Goal: Information Seeking & Learning: Find specific fact

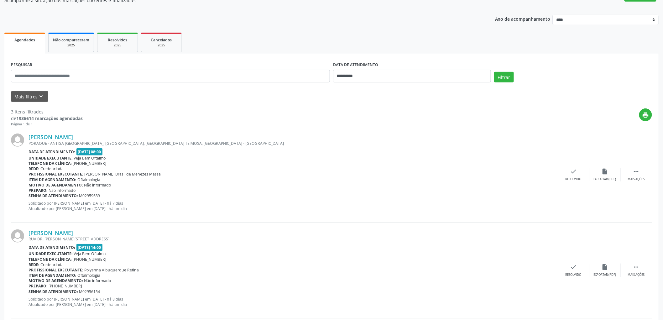
scroll to position [61, 0]
drag, startPoint x: 349, startPoint y: 74, endPoint x: 363, endPoint y: 83, distance: 15.9
click at [350, 74] on input "**********" at bounding box center [412, 76] width 158 height 13
click at [397, 122] on span "9" at bounding box center [395, 121] width 12 height 12
type input "**********"
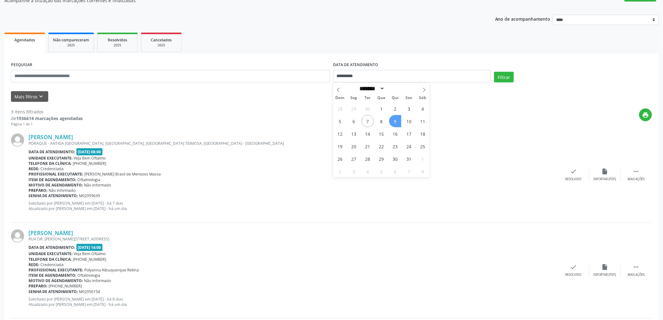
click at [397, 122] on span "9" at bounding box center [395, 121] width 12 height 12
click at [503, 73] on button "Filtrar" at bounding box center [504, 77] width 20 height 11
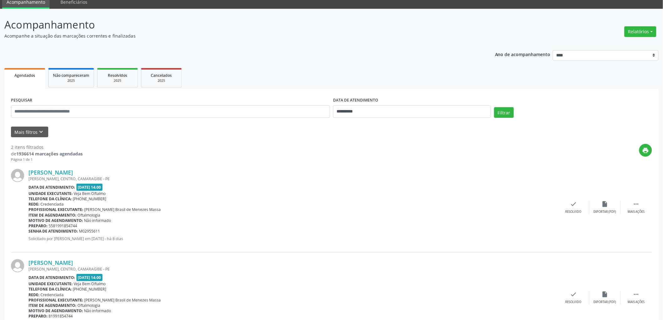
scroll to position [59, 0]
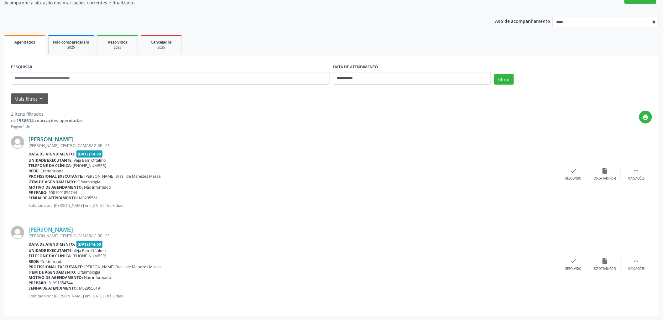
click at [67, 139] on link "[PERSON_NAME]" at bounding box center [50, 139] width 44 height 7
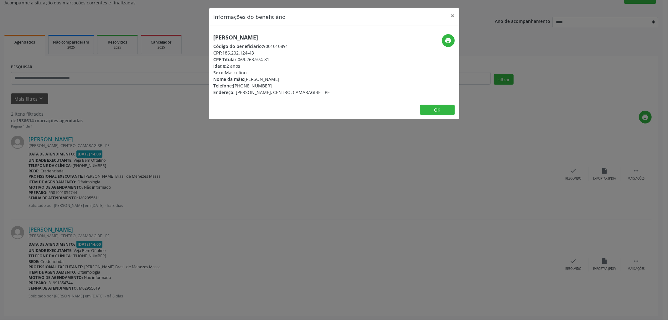
drag, startPoint x: 312, startPoint y: 35, endPoint x: 188, endPoint y: 34, distance: 123.4
click at [188, 34] on div "Informações do beneficiário × [PERSON_NAME] Código do beneficiário: 9001010891 …" at bounding box center [334, 160] width 668 height 320
copy h5 "[PERSON_NAME]"
drag, startPoint x: 236, startPoint y: 91, endPoint x: 276, endPoint y: 91, distance: 39.8
click at [276, 91] on span "[PERSON_NAME], CENTRO, CAMARAGIBE - PE" at bounding box center [283, 92] width 94 height 6
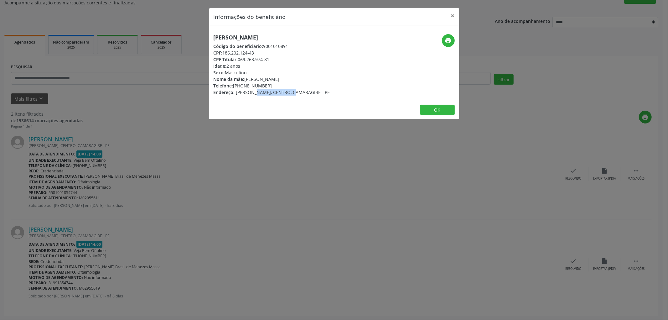
copy span "[PERSON_NAME]"
drag, startPoint x: 278, startPoint y: 91, endPoint x: 293, endPoint y: 91, distance: 15.7
click at [293, 91] on span "[PERSON_NAME], CENTRO, CAMARAGIBE - PE" at bounding box center [283, 92] width 94 height 6
copy span "CENTRO"
drag, startPoint x: 245, startPoint y: 79, endPoint x: 302, endPoint y: 79, distance: 57.0
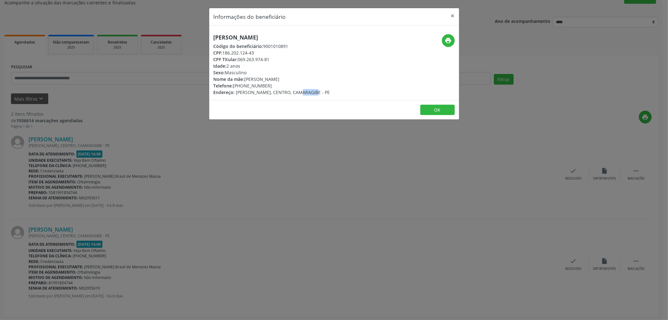
click at [302, 79] on div "Nome da mãe: [PERSON_NAME]" at bounding box center [272, 79] width 117 height 7
copy div "[PERSON_NAME]"
click at [443, 108] on button "OK" at bounding box center [437, 110] width 34 height 11
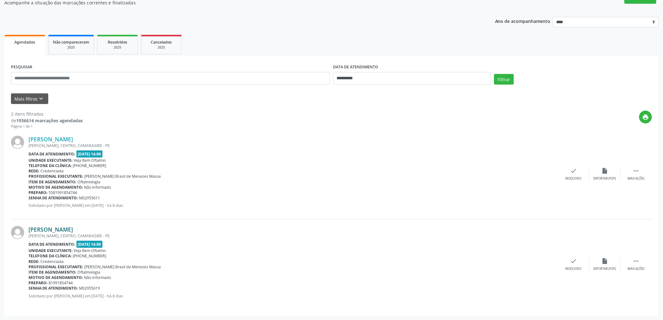
click at [73, 230] on link "[PERSON_NAME]" at bounding box center [50, 229] width 44 height 7
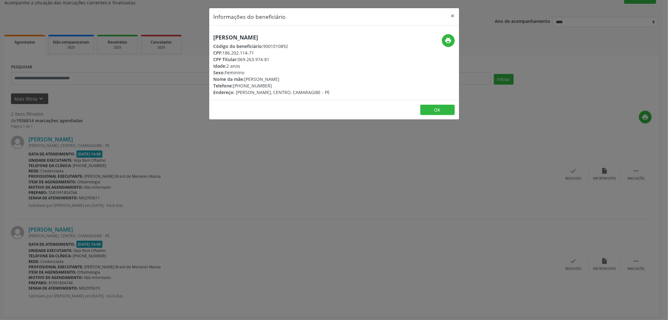
drag, startPoint x: 215, startPoint y: 37, endPoint x: 308, endPoint y: 36, distance: 93.3
click at [308, 36] on h5 "[PERSON_NAME]" at bounding box center [272, 37] width 117 height 7
copy h5 "[PERSON_NAME]"
click at [430, 108] on button "OK" at bounding box center [437, 110] width 34 height 11
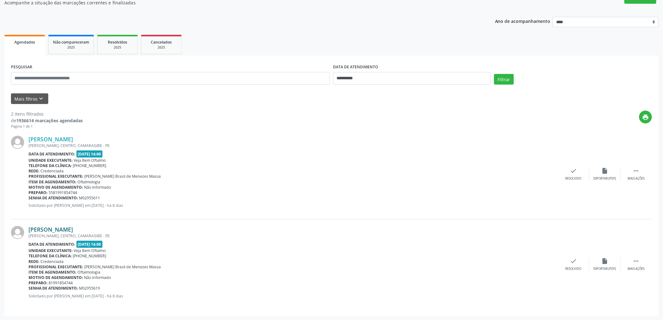
click at [71, 230] on link "[PERSON_NAME]" at bounding box center [50, 229] width 44 height 7
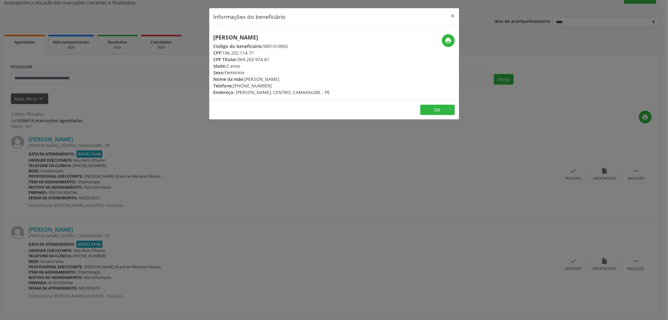
drag, startPoint x: 245, startPoint y: 79, endPoint x: 312, endPoint y: 75, distance: 66.8
click at [312, 75] on div "[PERSON_NAME] Código do beneficiário: 9001010892 CPF: 186.202.114-71 CPF Titula…" at bounding box center [272, 64] width 117 height 61
click at [302, 79] on div "Nome da mãe: [PERSON_NAME]" at bounding box center [272, 79] width 117 height 7
drag, startPoint x: 245, startPoint y: 80, endPoint x: 296, endPoint y: 79, distance: 51.7
click at [303, 79] on div "Nome da mãe: [PERSON_NAME]" at bounding box center [272, 79] width 117 height 7
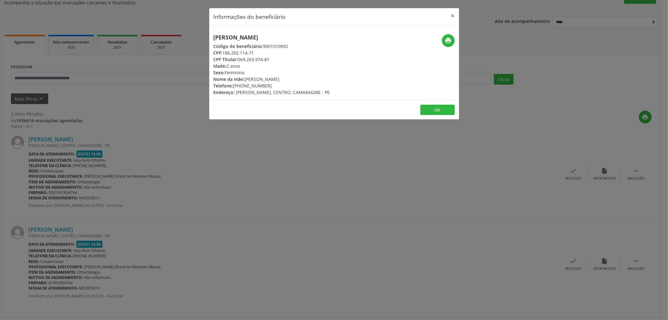
copy div "[PERSON_NAME]"
click at [433, 105] on button "OK" at bounding box center [437, 110] width 34 height 11
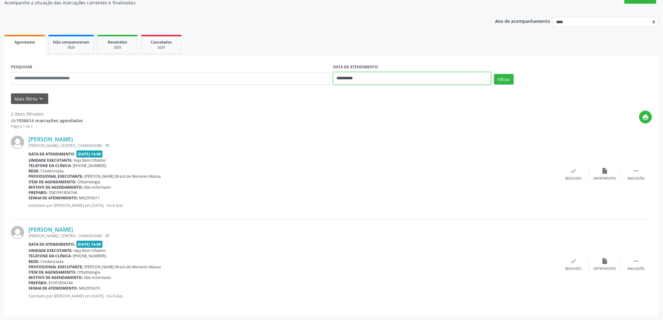
click at [360, 73] on input "**********" at bounding box center [412, 78] width 158 height 13
click at [411, 127] on span "10" at bounding box center [409, 123] width 12 height 12
type input "**********"
click at [411, 127] on span "10" at bounding box center [409, 123] width 12 height 12
click at [506, 76] on button "Filtrar" at bounding box center [504, 79] width 20 height 11
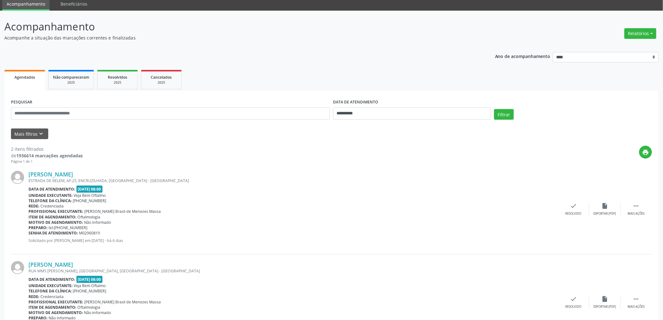
scroll to position [64, 0]
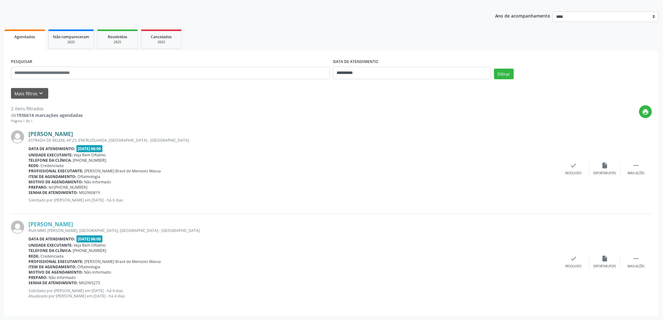
click at [54, 133] on link "[PERSON_NAME]" at bounding box center [50, 133] width 44 height 7
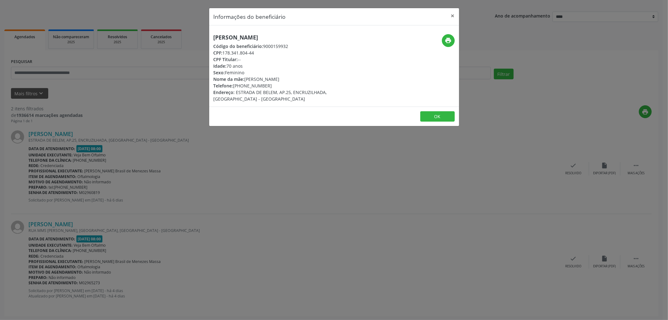
drag, startPoint x: 293, startPoint y: 37, endPoint x: 207, endPoint y: 36, distance: 85.8
click at [207, 36] on div "Informações do beneficiário × Maria de [PERSON_NAME] Código do beneficiário: 90…" at bounding box center [334, 160] width 668 height 320
copy h5 "[PERSON_NAME]"
drag, startPoint x: 224, startPoint y: 52, endPoint x: 255, endPoint y: 50, distance: 31.3
click at [256, 50] on div "CPF: 178.341.804-44" at bounding box center [293, 52] width 158 height 7
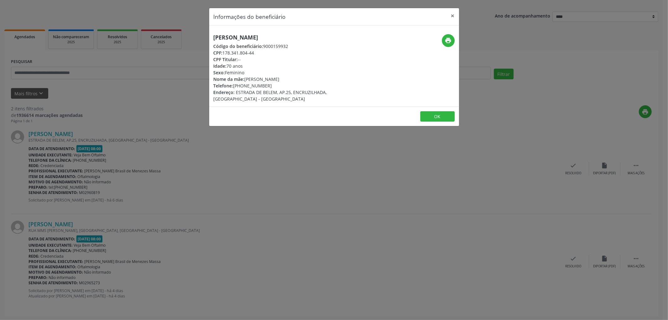
copy div "178.341.804-44"
drag, startPoint x: 214, startPoint y: 36, endPoint x: 287, endPoint y: 35, distance: 73.0
click at [287, 35] on h5 "[PERSON_NAME]" at bounding box center [293, 37] width 158 height 7
click at [249, 61] on div "CPF Titular: --" at bounding box center [293, 59] width 158 height 7
drag, startPoint x: 225, startPoint y: 52, endPoint x: 251, endPoint y: 51, distance: 26.6
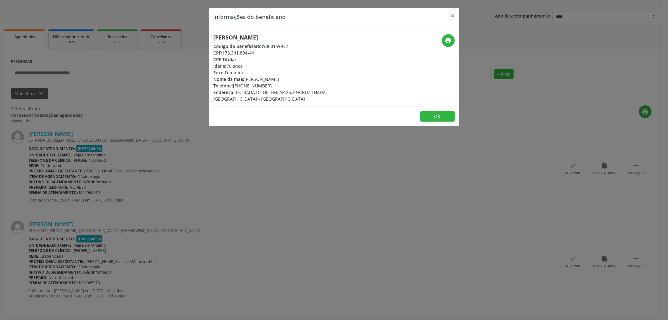
click at [251, 51] on div "CPF: 178.341.804-44" at bounding box center [293, 52] width 158 height 7
click at [228, 54] on div "CPF: 178.341.804-44" at bounding box center [293, 52] width 158 height 7
drag, startPoint x: 224, startPoint y: 52, endPoint x: 258, endPoint y: 51, distance: 34.2
click at [258, 51] on div "CPF: 178.341.804-44" at bounding box center [293, 52] width 158 height 7
copy div "178.341.804-44"
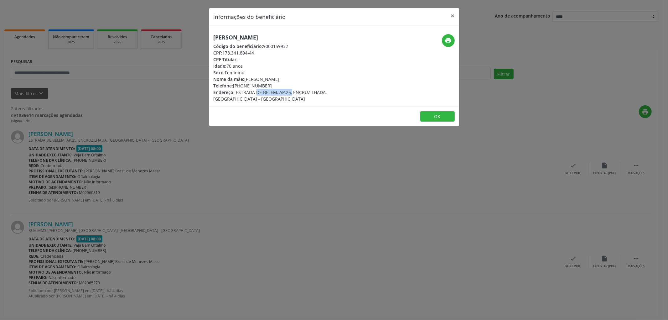
drag, startPoint x: 236, startPoint y: 91, endPoint x: 274, endPoint y: 93, distance: 38.9
click at [274, 93] on span "ESTRADA DE BELEM, AP.25, ENCRUZILHADA, [GEOGRAPHIC_DATA] - [GEOGRAPHIC_DATA]" at bounding box center [270, 95] width 113 height 13
copy span "ESTRADA DE BELEM"
drag, startPoint x: 278, startPoint y: 91, endPoint x: 289, endPoint y: 91, distance: 11.3
click at [289, 91] on span "ESTRADA DE BELEM, AP.25, ENCRUZILHADA, [GEOGRAPHIC_DATA] - [GEOGRAPHIC_DATA]" at bounding box center [270, 95] width 113 height 13
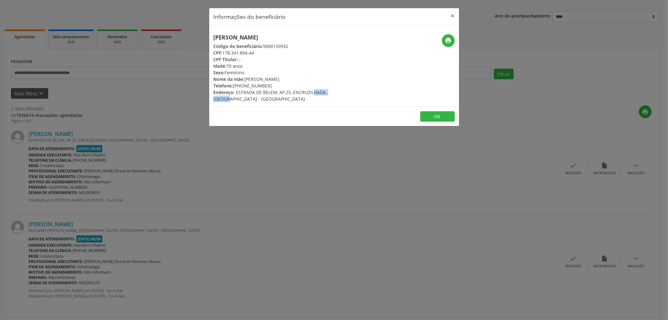
drag, startPoint x: 293, startPoint y: 92, endPoint x: 322, endPoint y: 90, distance: 29.5
click at [323, 90] on span "ESTRADA DE BELEM, AP.25, ENCRUZILHADA, [GEOGRAPHIC_DATA] - [GEOGRAPHIC_DATA]" at bounding box center [270, 95] width 113 height 13
drag, startPoint x: 246, startPoint y: 78, endPoint x: 298, endPoint y: 80, distance: 51.1
click at [298, 80] on div "Nome da mãe: [PERSON_NAME]" at bounding box center [293, 79] width 158 height 7
drag, startPoint x: 289, startPoint y: 80, endPoint x: 244, endPoint y: 79, distance: 44.5
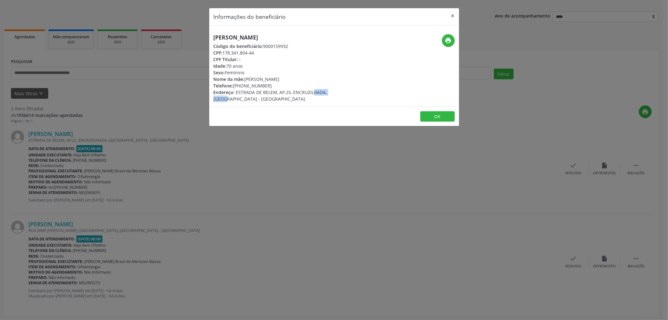
click at [244, 79] on div "Nome da mãe: [PERSON_NAME]" at bounding box center [293, 79] width 158 height 7
click at [433, 111] on button "OK" at bounding box center [437, 116] width 34 height 11
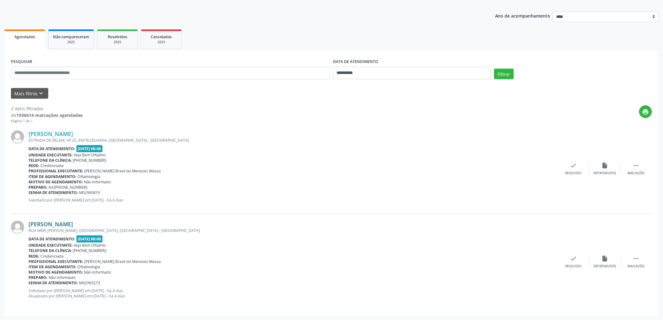
click at [60, 225] on link "[PERSON_NAME]" at bounding box center [50, 223] width 44 height 7
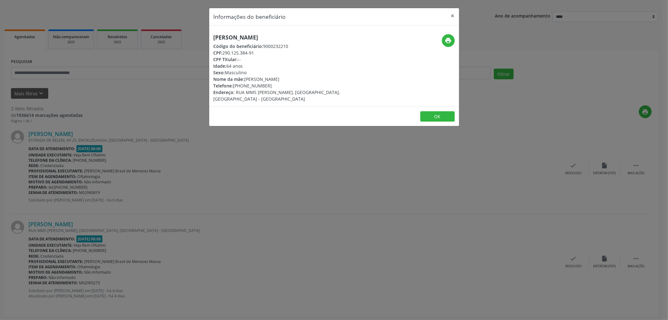
drag, startPoint x: 212, startPoint y: 36, endPoint x: 268, endPoint y: 35, distance: 56.7
click at [268, 35] on div "[PERSON_NAME] Código do beneficiário: 9000232210 CPF: 290.125.384-91 CPF Titula…" at bounding box center [292, 68] width 167 height 68
click at [431, 111] on button "OK" at bounding box center [437, 116] width 34 height 11
